Goal: Find specific page/section: Find specific page/section

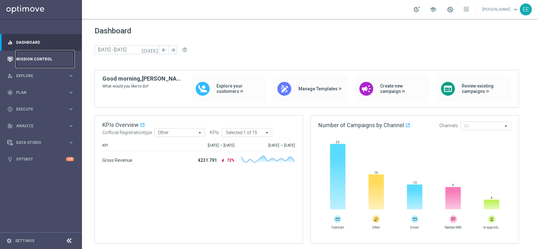
click at [39, 58] on link "Mission Control" at bounding box center [45, 59] width 58 height 17
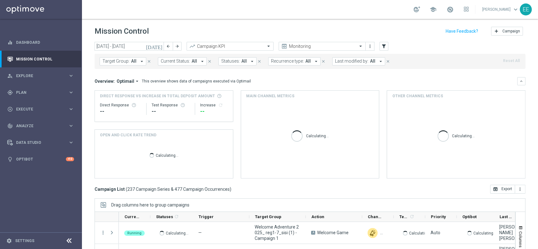
click at [350, 60] on span "Last modified by:" at bounding box center [351, 61] width 33 height 5
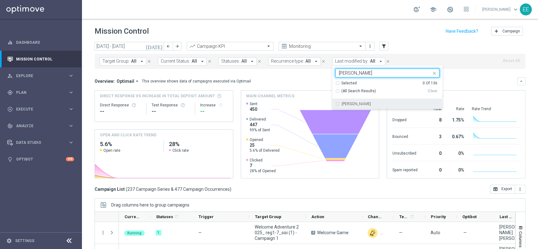
click at [372, 103] on div "[PERSON_NAME]" at bounding box center [391, 104] width 98 height 4
type input "[PERSON_NAME]"
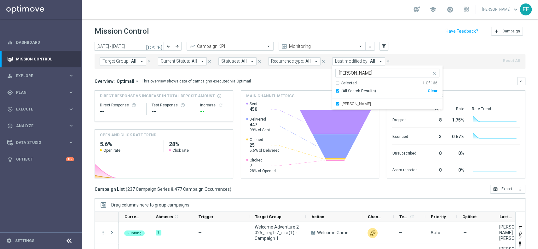
click at [262, 33] on div "Mission Control add Campaign" at bounding box center [310, 31] width 431 height 12
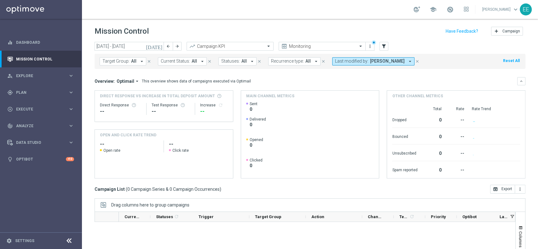
click at [160, 45] on icon "[DATE]" at bounding box center [154, 47] width 17 height 6
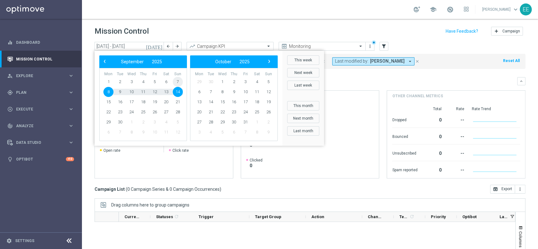
click at [177, 83] on span "7" at bounding box center [178, 82] width 10 height 10
type input "[DATE] - [DATE]"
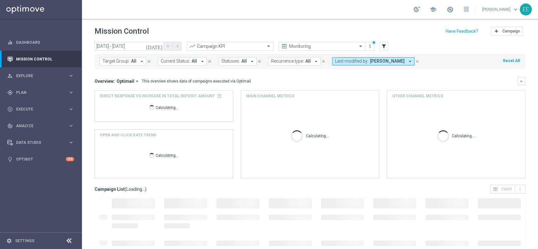
scroll to position [66, 0]
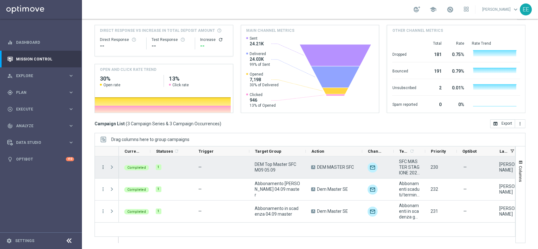
click at [104, 168] on icon "more_vert" at bounding box center [103, 168] width 6 height 6
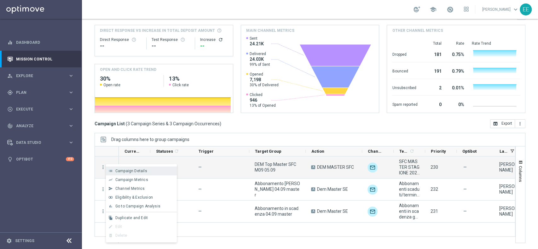
click at [138, 171] on span "Campaign Details" at bounding box center [131, 171] width 32 height 4
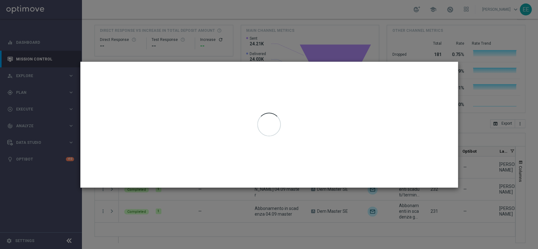
click at [449, 191] on modal-container at bounding box center [269, 124] width 538 height 249
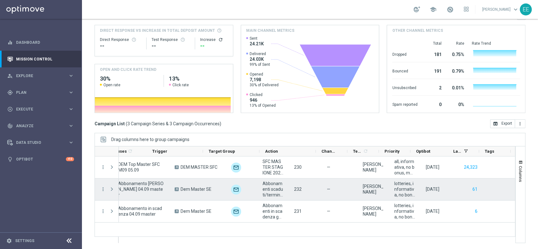
scroll to position [0, 0]
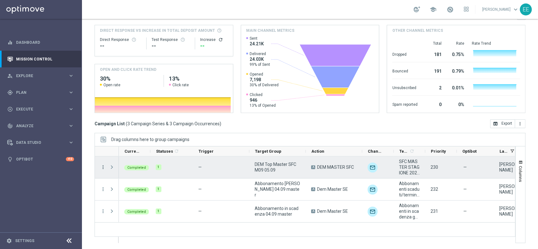
click at [101, 167] on icon "more_vert" at bounding box center [103, 168] width 6 height 6
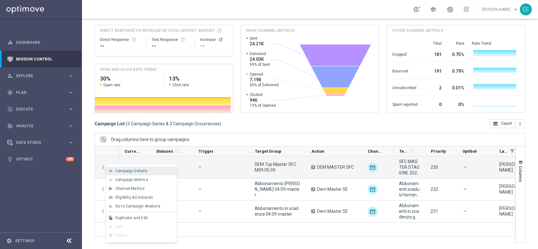
click at [117, 168] on div "list Campaign Details" at bounding box center [141, 171] width 71 height 9
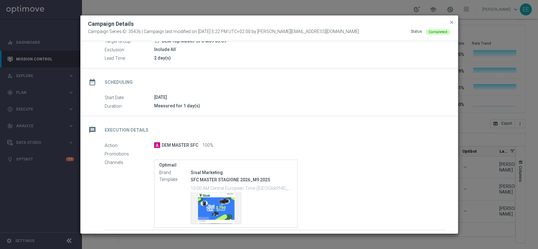
scroll to position [29, 0]
click at [453, 22] on span "close" at bounding box center [451, 22] width 5 height 5
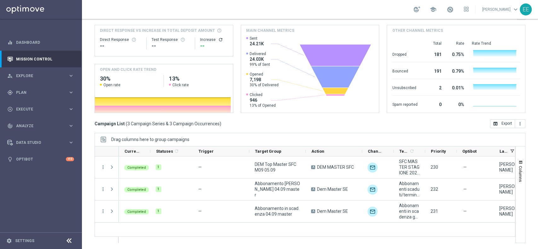
scroll to position [0, 0]
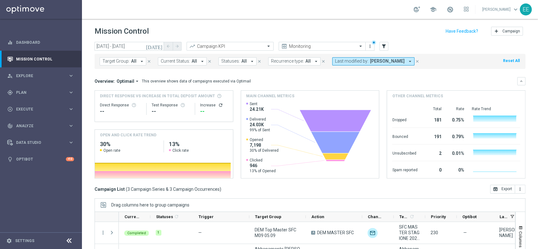
click at [356, 61] on span "Last modified by:" at bounding box center [351, 61] width 33 height 5
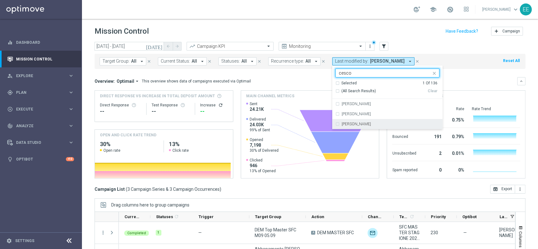
click at [363, 124] on div "[PERSON_NAME]" at bounding box center [391, 124] width 98 height 4
type input "cesco"
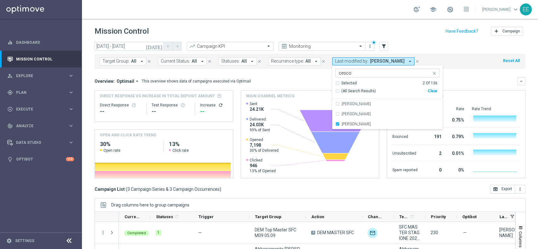
click at [344, 198] on div "[DATE] [DATE] - [DATE] arrow_back arrow_forward Campaign KPI trending_up Monito…" at bounding box center [310, 143] width 456 height 202
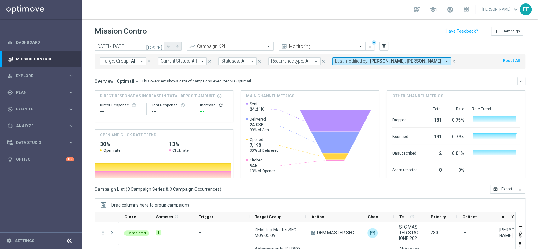
click at [401, 60] on span "[PERSON_NAME], [PERSON_NAME]" at bounding box center [405, 61] width 71 height 5
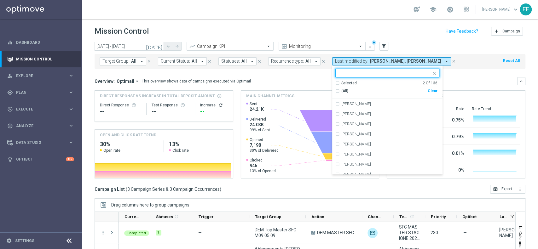
click at [336, 85] on div "Selected 2 Of 136" at bounding box center [387, 83] width 102 height 5
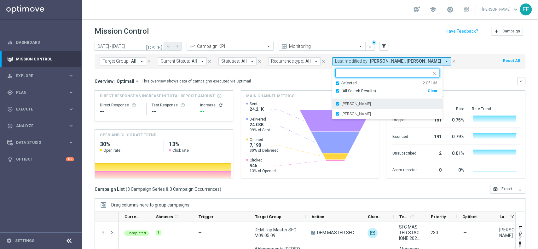
click at [354, 107] on div "[PERSON_NAME]" at bounding box center [388, 104] width 104 height 10
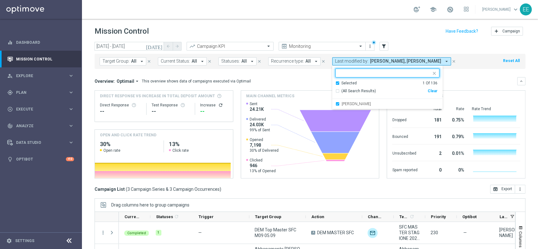
click at [367, 71] on input "text" at bounding box center [385, 73] width 92 height 5
click at [336, 83] on div "Selected 1 Of 136" at bounding box center [387, 83] width 102 height 5
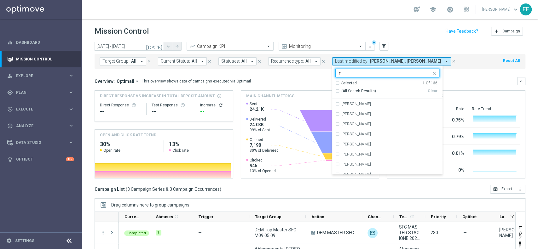
click at [348, 80] on ng-select "[PERSON_NAME] n Selected 1 Of 136 (All Search Results) Clear [PERSON_NAME] [PER…" at bounding box center [387, 122] width 110 height 106
click at [349, 77] on div "[PERSON_NAME] n" at bounding box center [388, 73] width 104 height 9
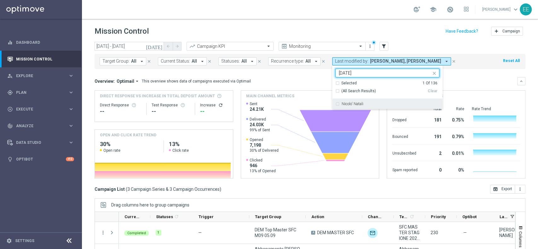
click at [363, 106] on div "Nicolo' Natali" at bounding box center [388, 104] width 104 height 10
type input "[DATE]"
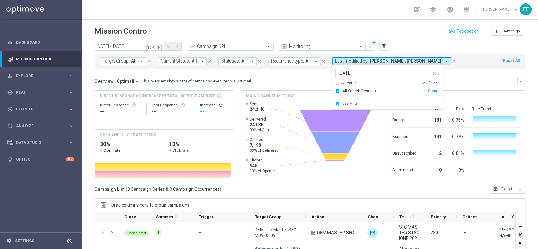
click at [374, 135] on div "Created with Highcharts 9.3.3 [DOMAIN_NAME] Sent 24.21K Delivered 24.03K 99% of…" at bounding box center [310, 140] width 138 height 77
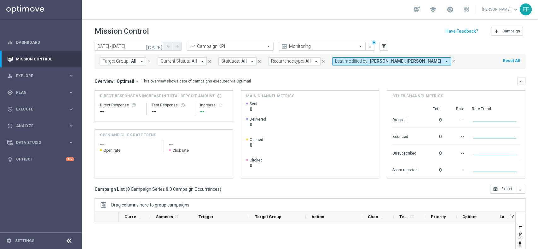
click at [386, 62] on span "[PERSON_NAME], [PERSON_NAME]" at bounding box center [405, 61] width 71 height 5
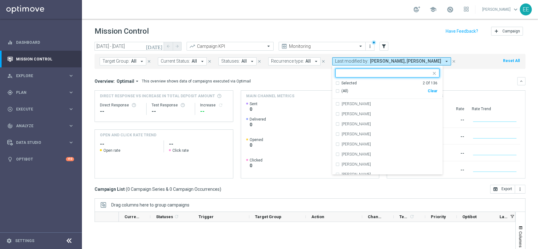
click at [364, 72] on input "text" at bounding box center [385, 73] width 92 height 5
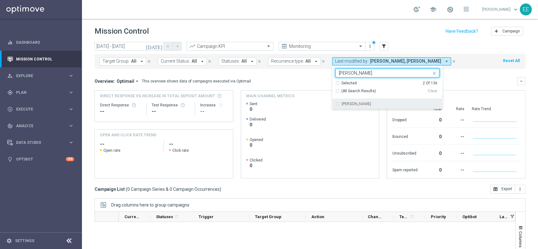
click at [364, 105] on label "[PERSON_NAME]" at bounding box center [356, 104] width 29 height 4
type input "[PERSON_NAME]"
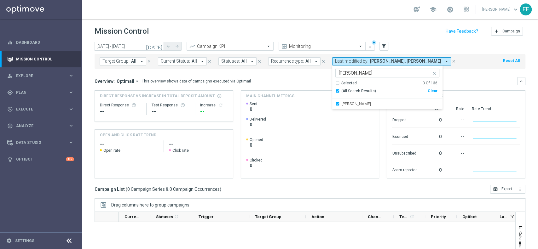
click at [460, 80] on div "Overview: Optimail arrow_drop_down This overview shows data of campaigns execut…" at bounding box center [306, 82] width 423 height 6
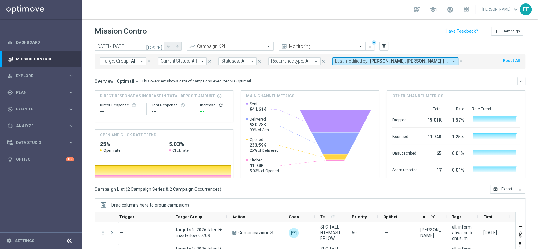
click at [401, 62] on span "[PERSON_NAME], [PERSON_NAME], [PERSON_NAME]" at bounding box center [409, 61] width 79 height 5
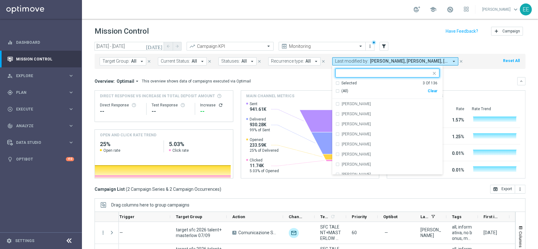
click at [0, 0] on div "Clear" at bounding box center [0, 0] width 0 height 0
click at [391, 74] on input "text" at bounding box center [385, 73] width 92 height 5
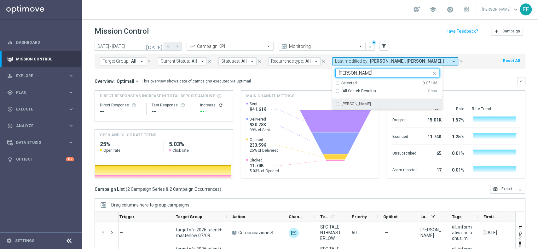
click at [360, 107] on div "[PERSON_NAME]" at bounding box center [388, 104] width 104 height 10
type input "[PERSON_NAME]"
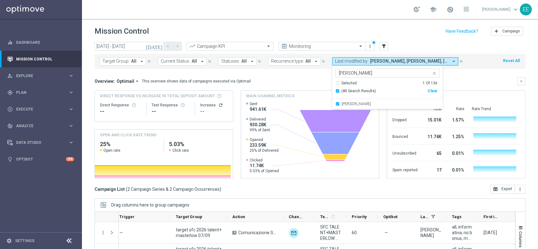
click at [464, 87] on div "Overview: Optimail arrow_drop_down This overview shows data of campaigns execut…" at bounding box center [310, 128] width 431 height 102
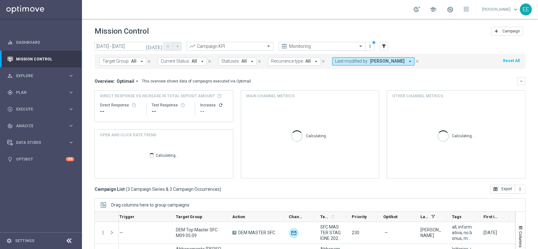
scroll to position [54, 0]
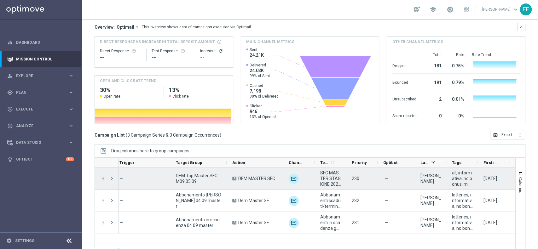
click at [102, 178] on icon "more_vert" at bounding box center [103, 179] width 6 height 6
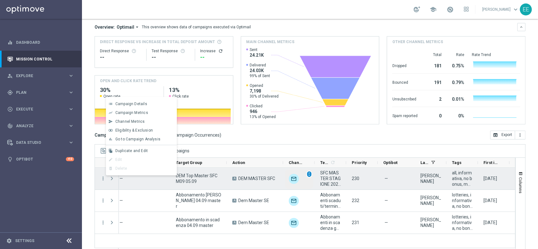
click at [308, 175] on span "unfold_more" at bounding box center [309, 174] width 4 height 4
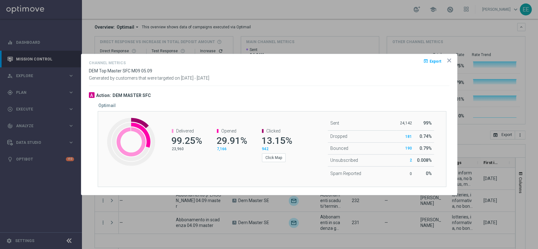
click at [449, 60] on icon "icon" at bounding box center [449, 60] width 3 height 3
